Goal: Task Accomplishment & Management: Complete application form

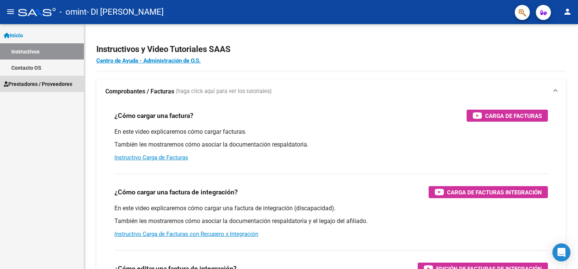
click at [54, 84] on span "Prestadores / Proveedores" at bounding box center [38, 84] width 69 height 8
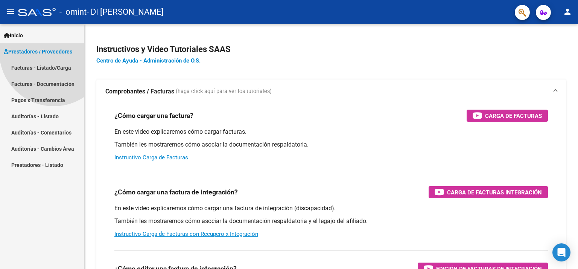
click at [51, 56] on span "Prestadores / Proveedores" at bounding box center [38, 51] width 69 height 8
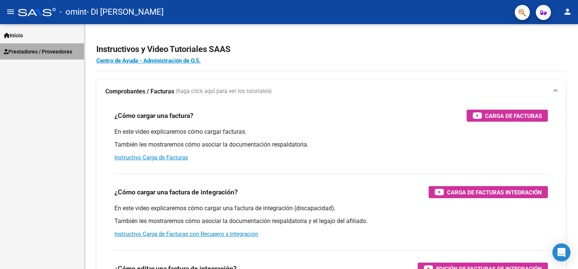
click at [48, 56] on span "Prestadores / Proveedores" at bounding box center [38, 51] width 69 height 8
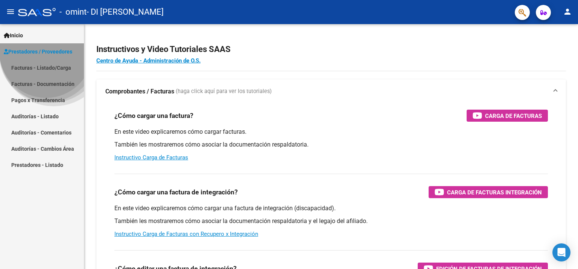
click at [46, 56] on span "Prestadores / Proveedores" at bounding box center [38, 51] width 69 height 8
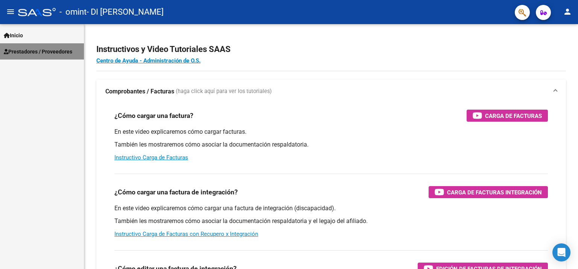
click at [46, 56] on span "Prestadores / Proveedores" at bounding box center [38, 51] width 69 height 8
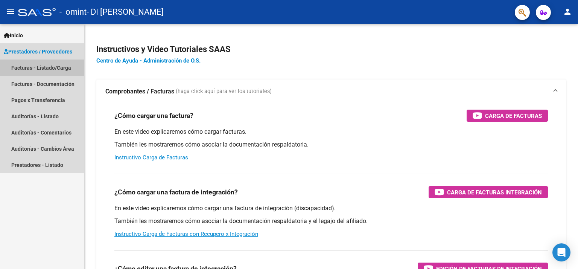
click at [19, 69] on link "Facturas - Listado/Carga" at bounding box center [42, 67] width 84 height 16
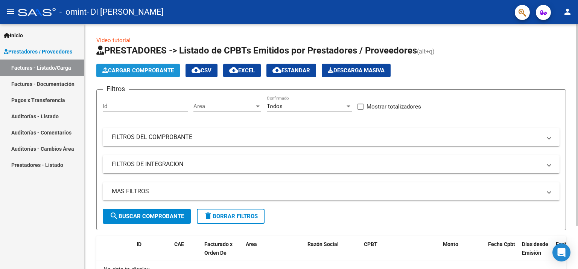
click at [131, 71] on span "Cargar Comprobante" at bounding box center [138, 70] width 72 height 7
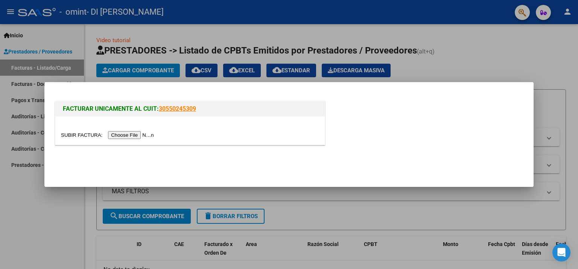
click at [113, 134] on input "file" at bounding box center [108, 135] width 95 height 8
drag, startPoint x: 342, startPoint y: 137, endPoint x: 207, endPoint y: 120, distance: 136.5
click at [207, 120] on div "FACTURAR UNICAMENTE AL CUIT: 30550245309" at bounding box center [288, 124] width 471 height 50
click at [157, 168] on mat-dialog-actions at bounding box center [288, 163] width 471 height 29
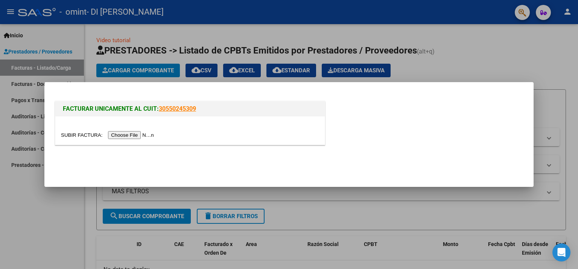
click at [414, 73] on div at bounding box center [289, 134] width 578 height 269
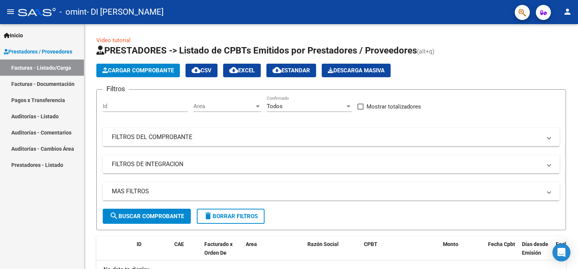
click at [414, 73] on div "Cargar Comprobante cloud_download CSV cloud_download EXCEL cloud_download Estan…" at bounding box center [331, 71] width 470 height 14
click at [576, 59] on div at bounding box center [577, 124] width 2 height 201
click at [568, 47] on div "Video tutorial PRESTADORES -> Listado de CPBTs Emitidos por Prestadores / Prove…" at bounding box center [332, 173] width 496 height 298
click at [56, 83] on link "Facturas - Documentación" at bounding box center [42, 84] width 84 height 16
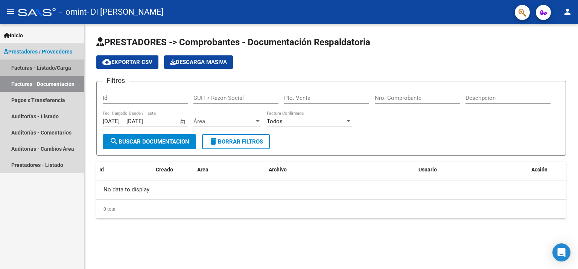
click at [42, 70] on link "Facturas - Listado/Carga" at bounding box center [42, 67] width 84 height 16
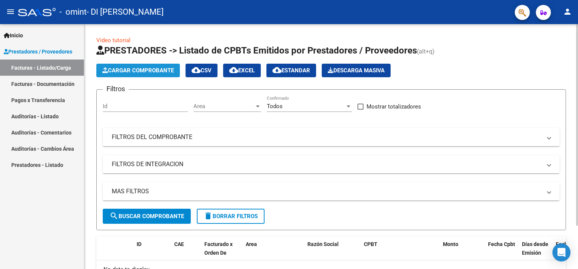
click at [159, 70] on span "Cargar Comprobante" at bounding box center [138, 70] width 72 height 7
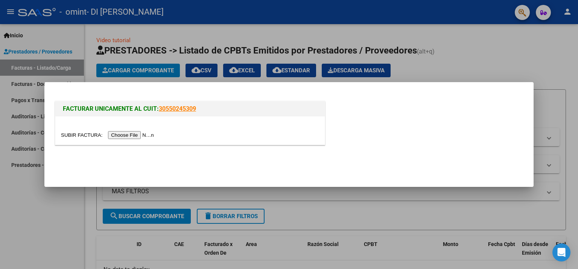
click at [120, 135] on input "file" at bounding box center [108, 135] width 95 height 8
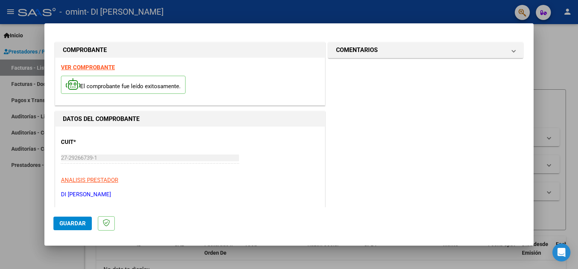
click at [65, 223] on span "Guardar" at bounding box center [72, 223] width 26 height 7
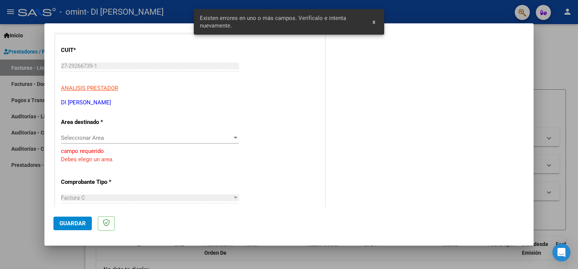
scroll to position [106, 0]
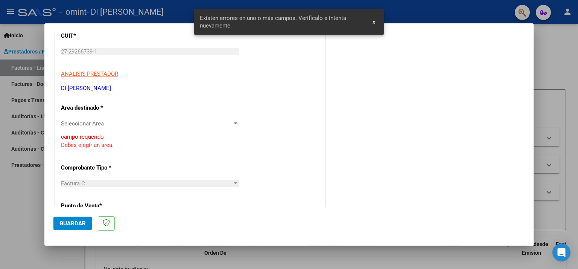
click at [107, 122] on span "Seleccionar Area" at bounding box center [146, 123] width 171 height 7
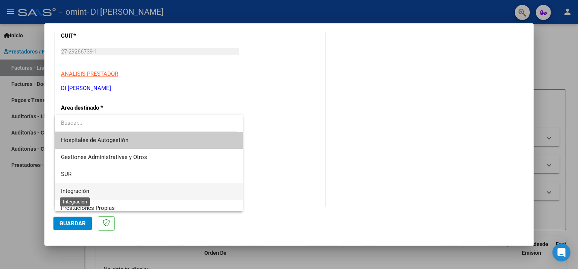
click at [77, 190] on span "Integración" at bounding box center [75, 190] width 28 height 7
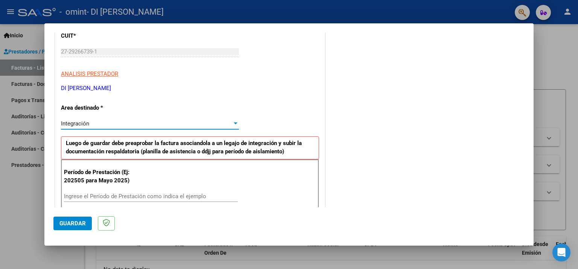
click at [79, 195] on input "Ingrese el Período de Prestación como indica el ejemplo" at bounding box center [151, 196] width 174 height 7
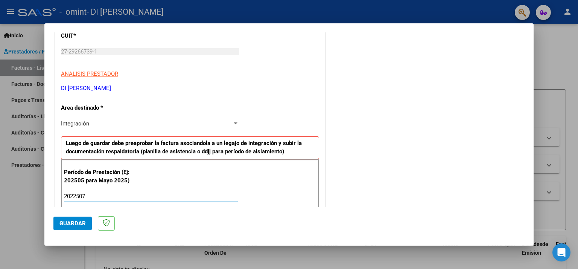
type input "2022507"
click at [223, 120] on div "Integración" at bounding box center [146, 123] width 171 height 7
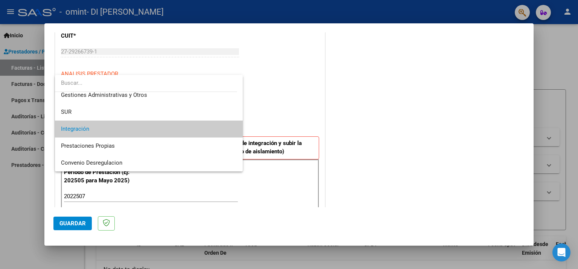
scroll to position [32, 0]
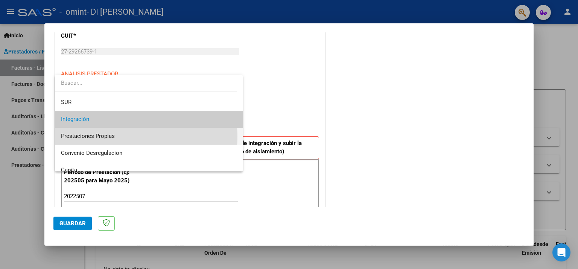
click at [124, 136] on span "Prestaciones Propias" at bounding box center [149, 136] width 176 height 17
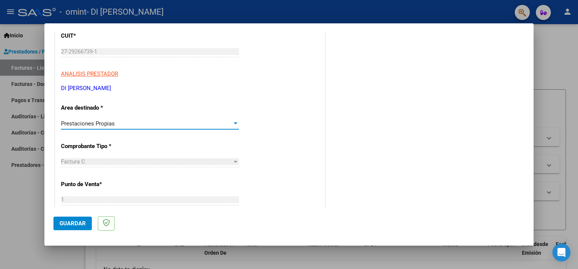
click at [126, 160] on div "Factura C" at bounding box center [146, 161] width 171 height 7
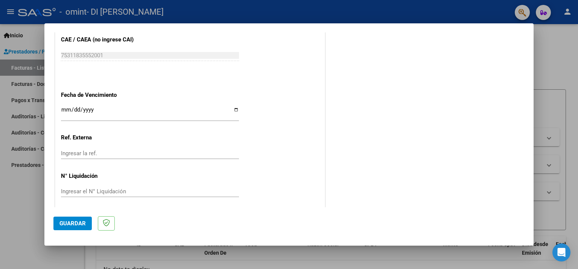
scroll to position [412, 0]
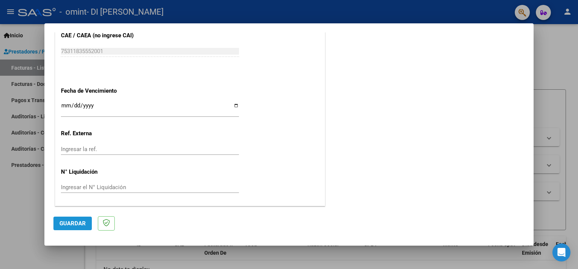
click at [68, 223] on span "Guardar" at bounding box center [72, 223] width 26 height 7
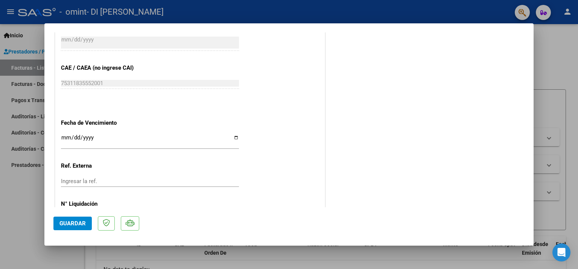
scroll to position [426, 0]
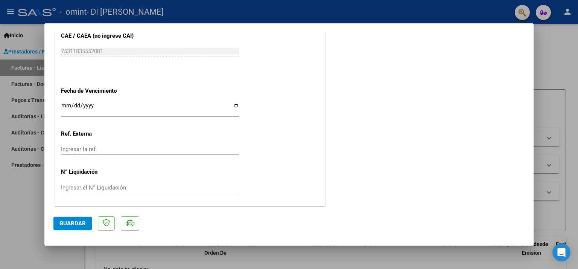
click at [75, 222] on span "Guardar" at bounding box center [72, 223] width 26 height 7
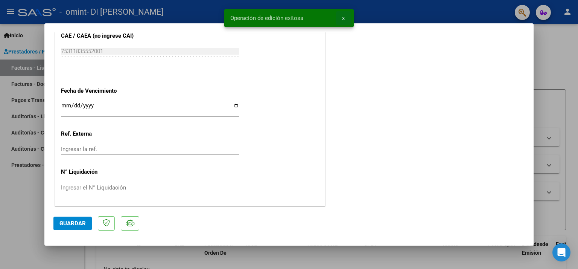
click at [344, 18] on span "x" at bounding box center [343, 18] width 3 height 7
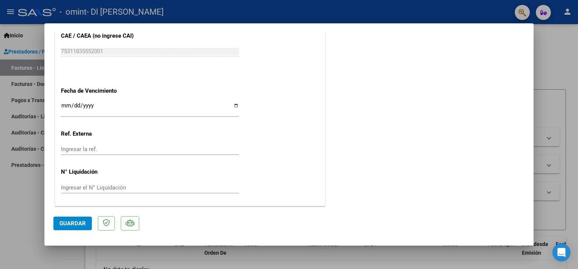
click at [563, 40] on div at bounding box center [289, 134] width 578 height 269
type input "$ 0,00"
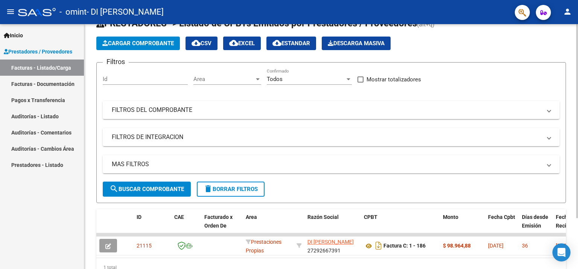
scroll to position [26, 0]
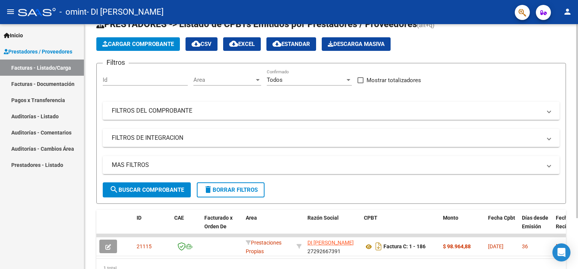
click at [576, 106] on div "Video tutorial PRESTADORES -> Listado de CPBTs Emitidos por Prestadores / Prove…" at bounding box center [332, 150] width 496 height 304
click at [130, 41] on span "Cargar Comprobante" at bounding box center [138, 44] width 72 height 7
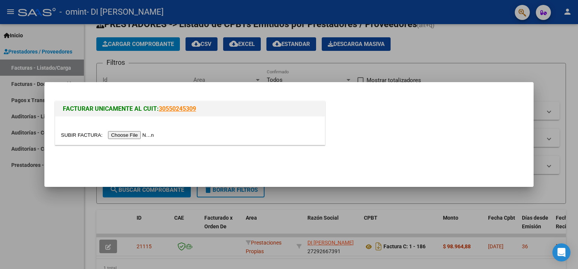
click at [122, 137] on input "file" at bounding box center [108, 135] width 95 height 8
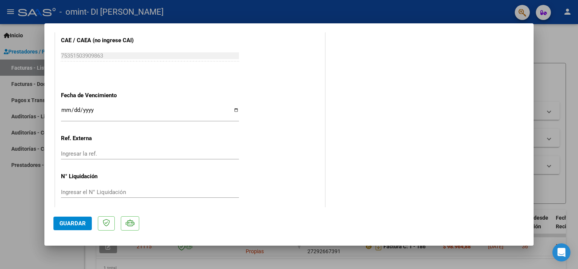
scroll to position [426, 0]
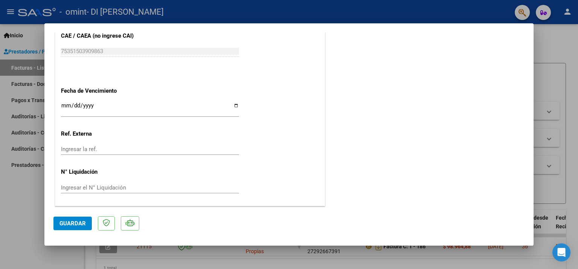
click at [79, 220] on span "Guardar" at bounding box center [72, 223] width 26 height 7
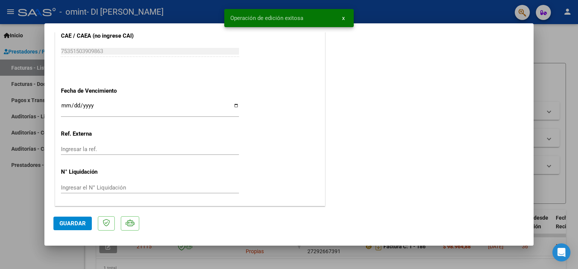
click at [79, 220] on span "Guardar" at bounding box center [72, 223] width 26 height 7
click at [342, 20] on span "x" at bounding box center [343, 18] width 3 height 7
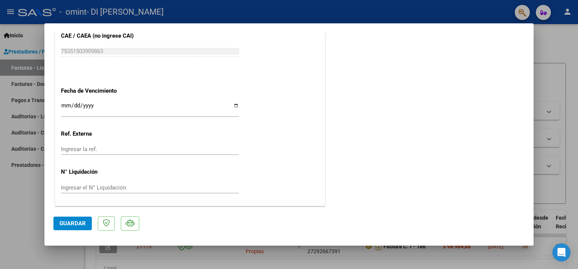
click at [556, 49] on div at bounding box center [289, 134] width 578 height 269
type input "$ 0,00"
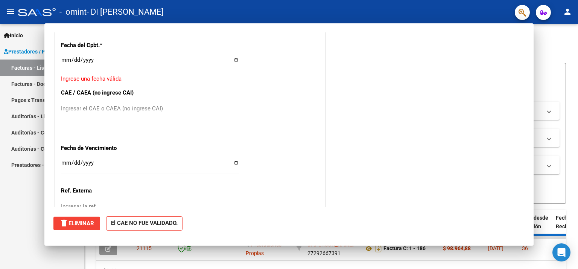
scroll to position [483, 0]
